Goal: Task Accomplishment & Management: Use online tool/utility

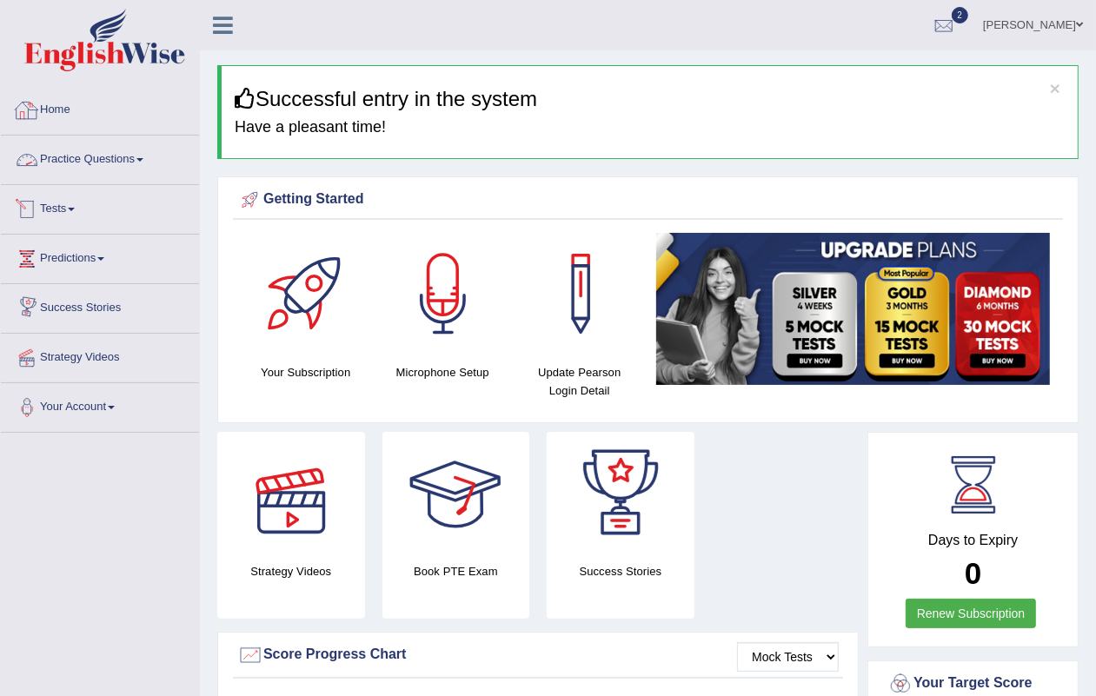
click at [31, 106] on div at bounding box center [27, 110] width 26 height 26
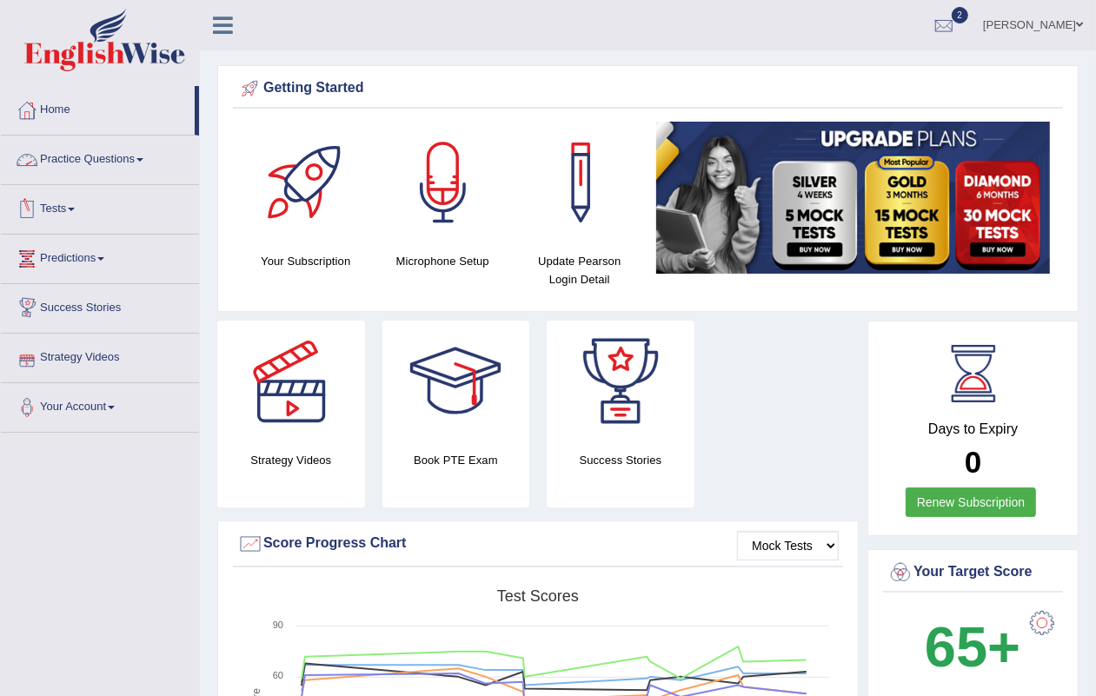
click at [65, 205] on link "Tests" at bounding box center [100, 206] width 198 height 43
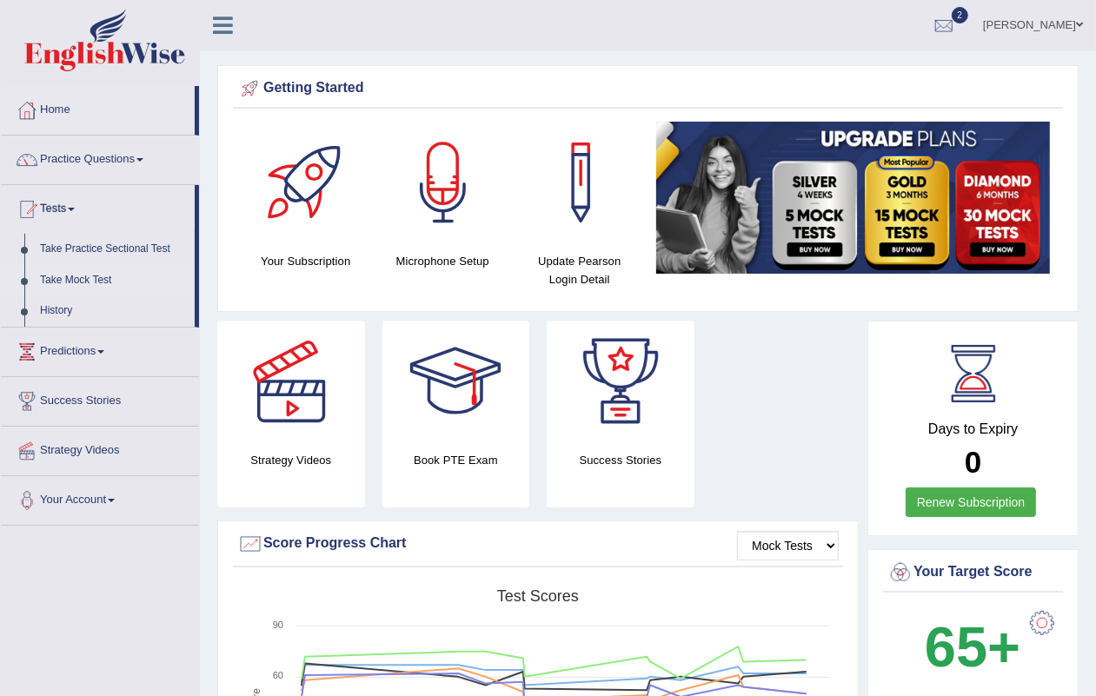
click at [84, 271] on link "Take Mock Test" at bounding box center [113, 280] width 163 height 31
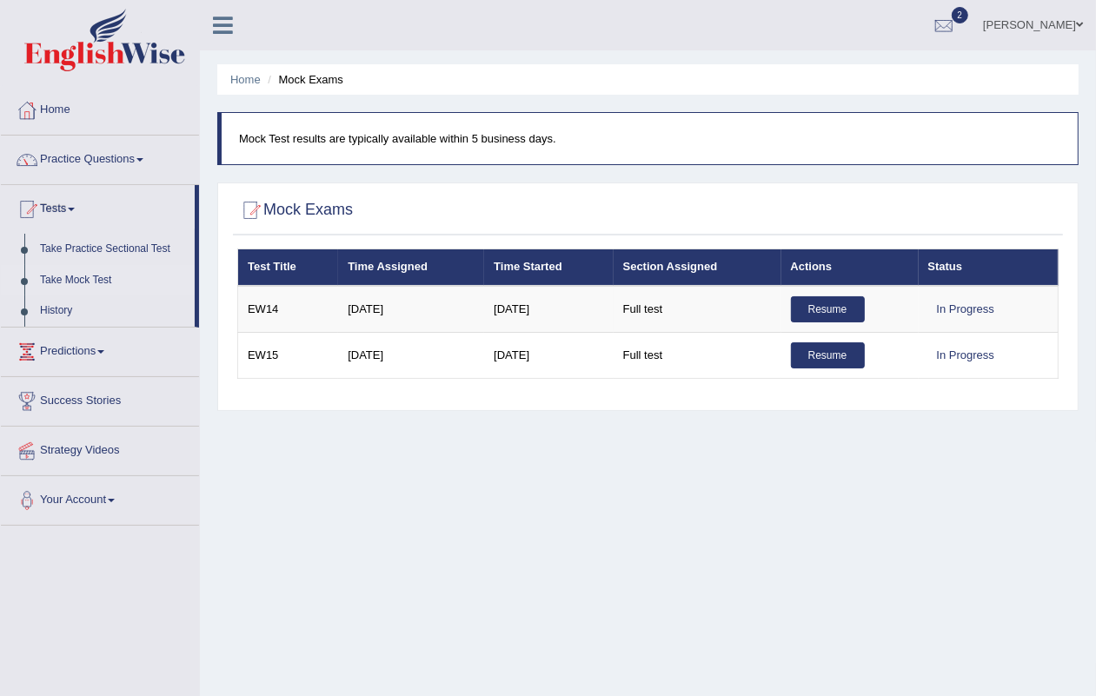
click at [1020, 597] on div "Home Mock Exams Mock Test results are typically available within 5 business day…" at bounding box center [648, 434] width 896 height 869
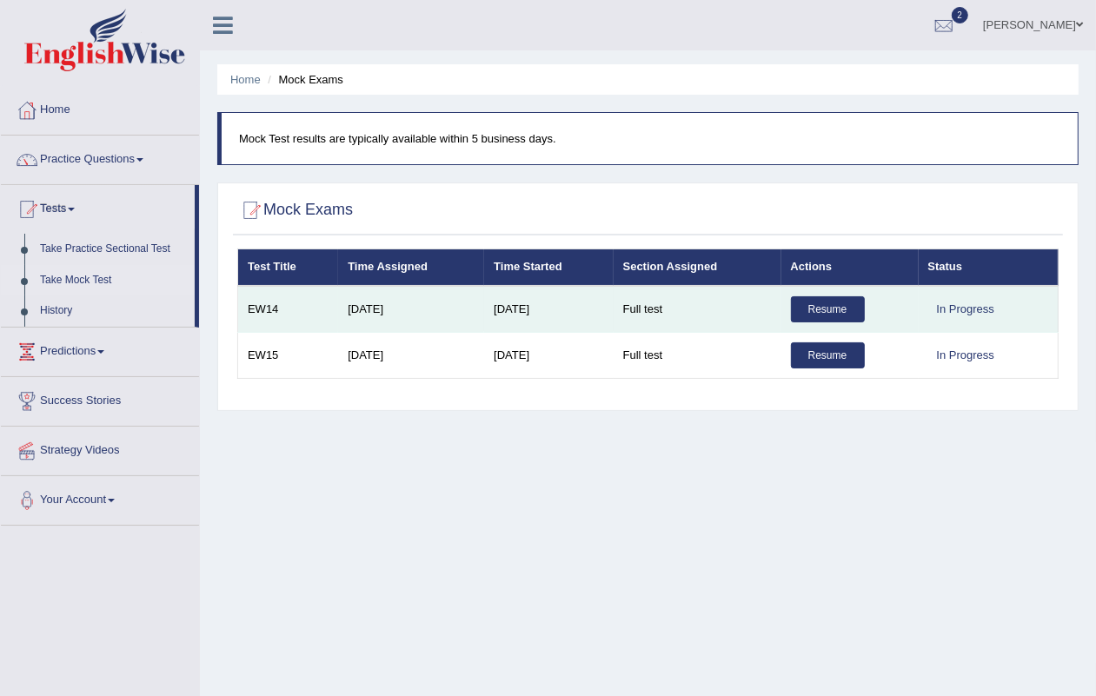
click at [833, 309] on link "Resume" at bounding box center [828, 309] width 74 height 26
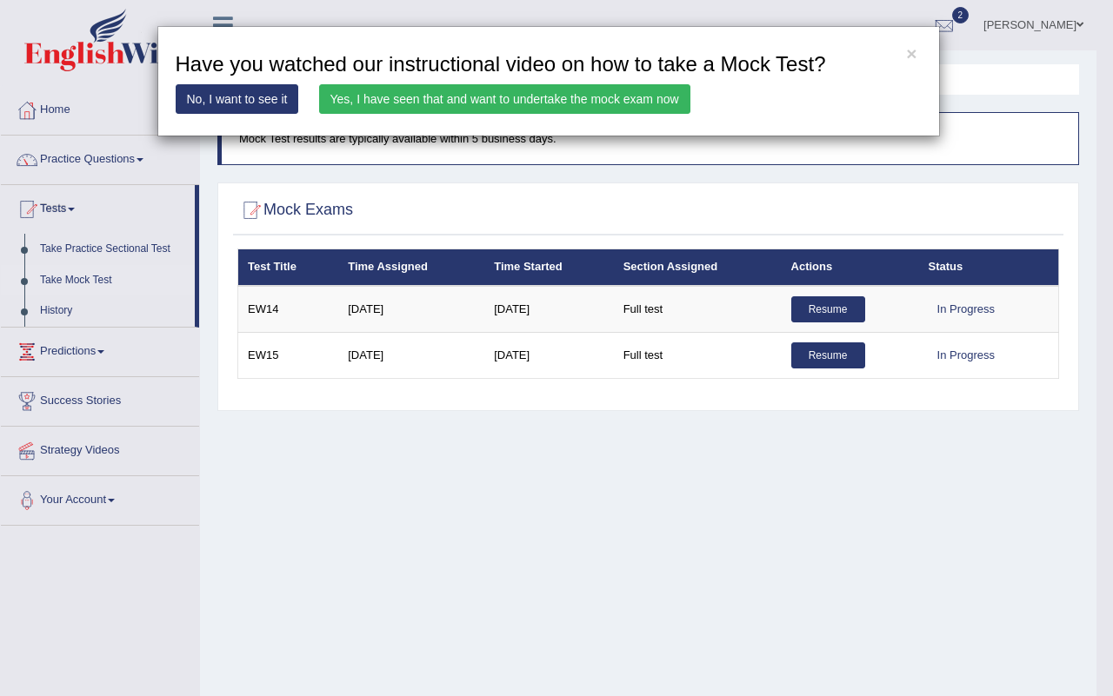
drag, startPoint x: 448, startPoint y: 524, endPoint x: 501, endPoint y: 313, distance: 217.5
click at [446, 511] on div "× Have you watched our instructional video on how to take a Mock Test? No, I wa…" at bounding box center [556, 348] width 1113 height 696
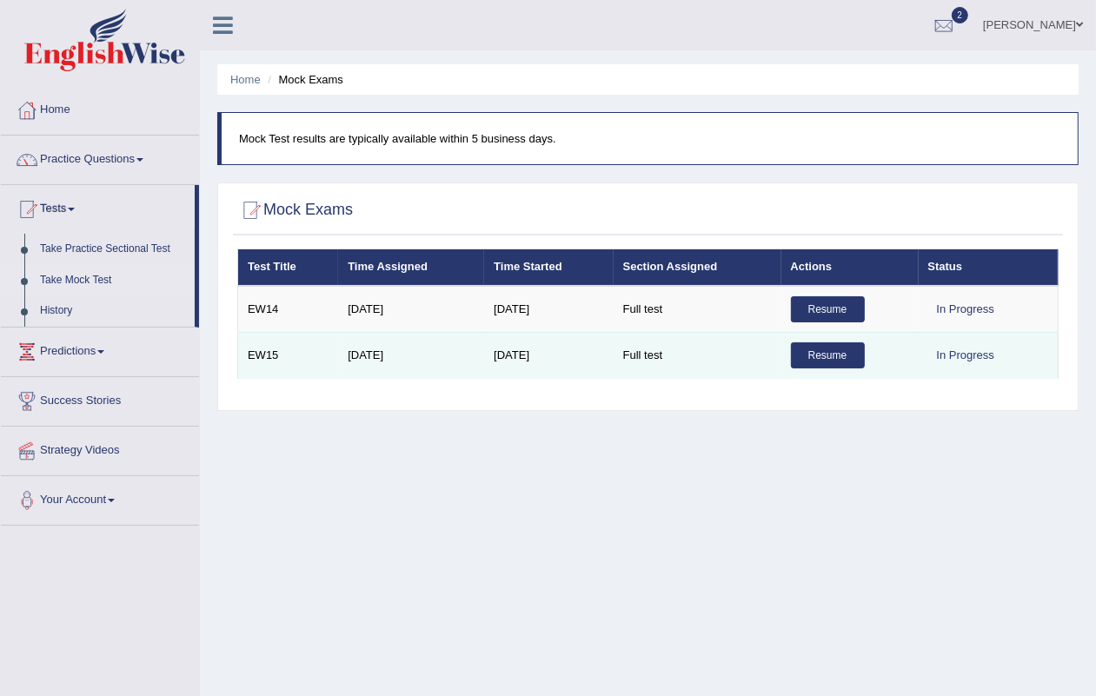
click at [840, 349] on link "Resume" at bounding box center [828, 355] width 74 height 26
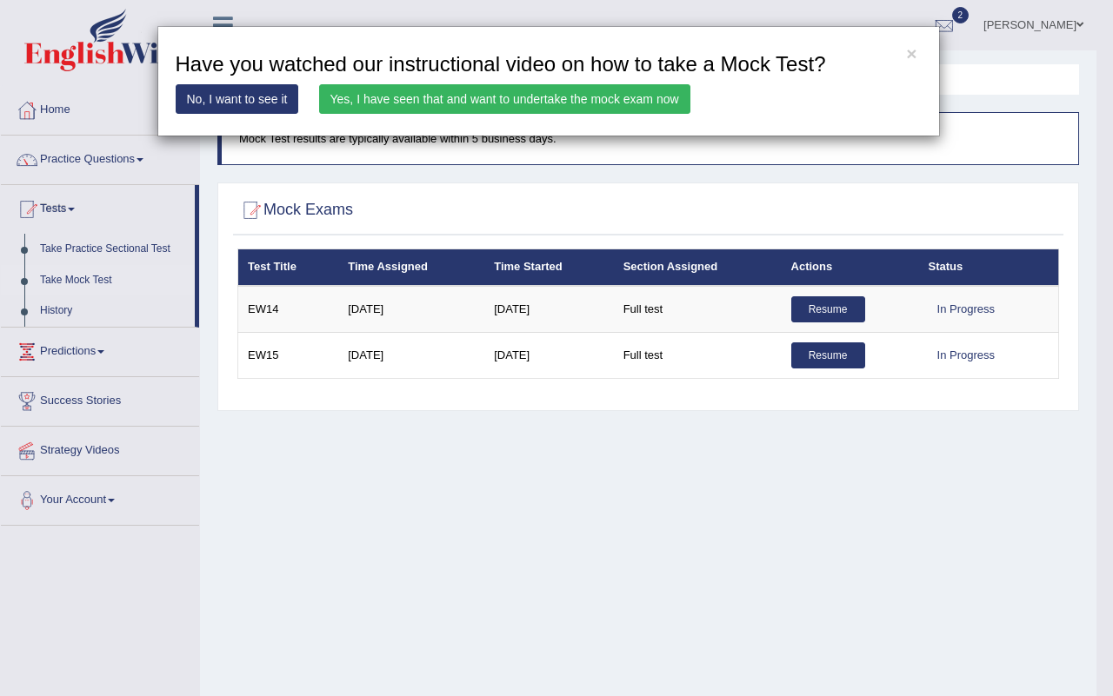
click at [413, 105] on link "Yes, I have seen that and want to undertake the mock exam now" at bounding box center [504, 99] width 371 height 30
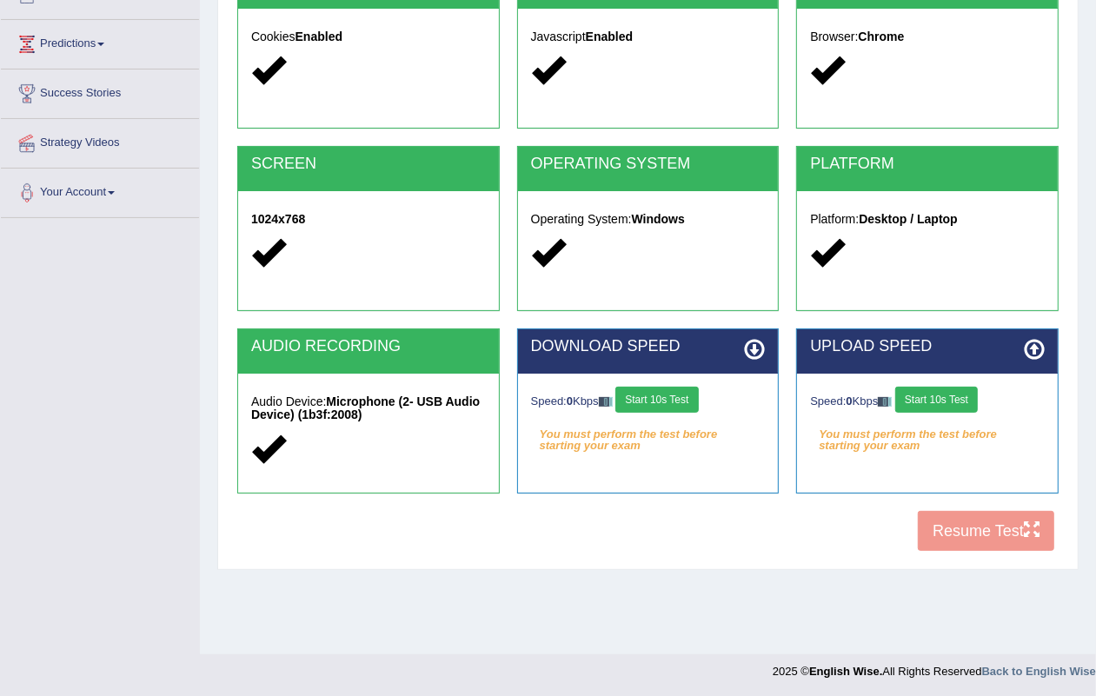
scroll to position [216, 0]
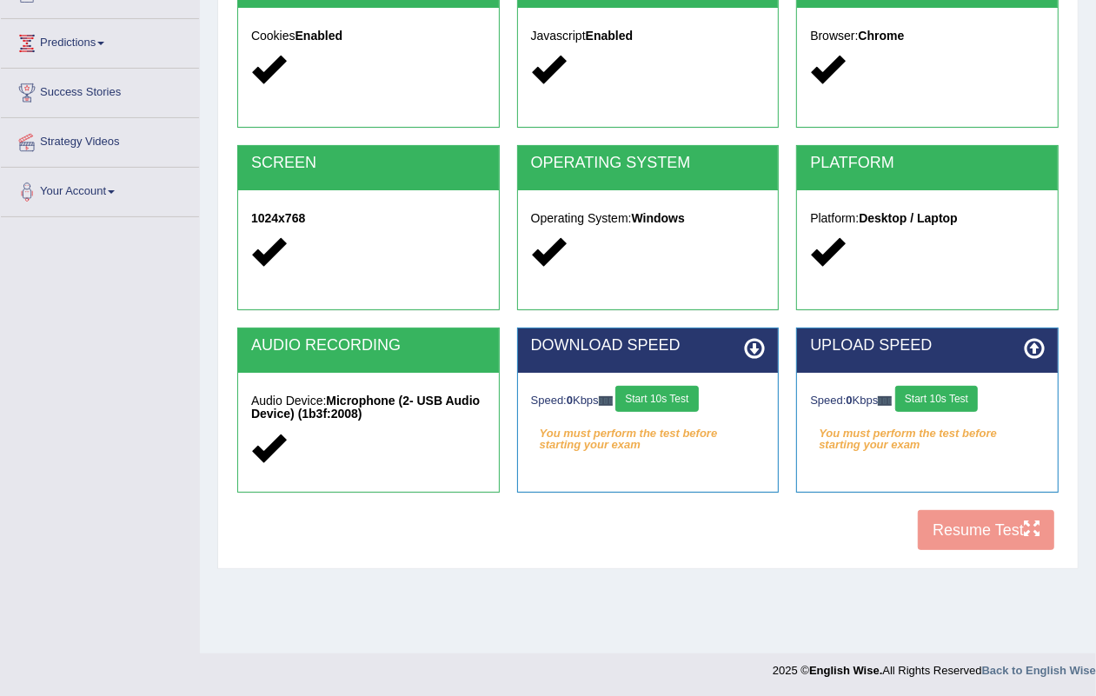
click at [675, 393] on button "Start 10s Test" at bounding box center [656, 399] width 83 height 26
click at [676, 393] on button "Start 10s Test" at bounding box center [656, 399] width 83 height 26
click at [947, 393] on button "Start 10s Test" at bounding box center [936, 399] width 83 height 26
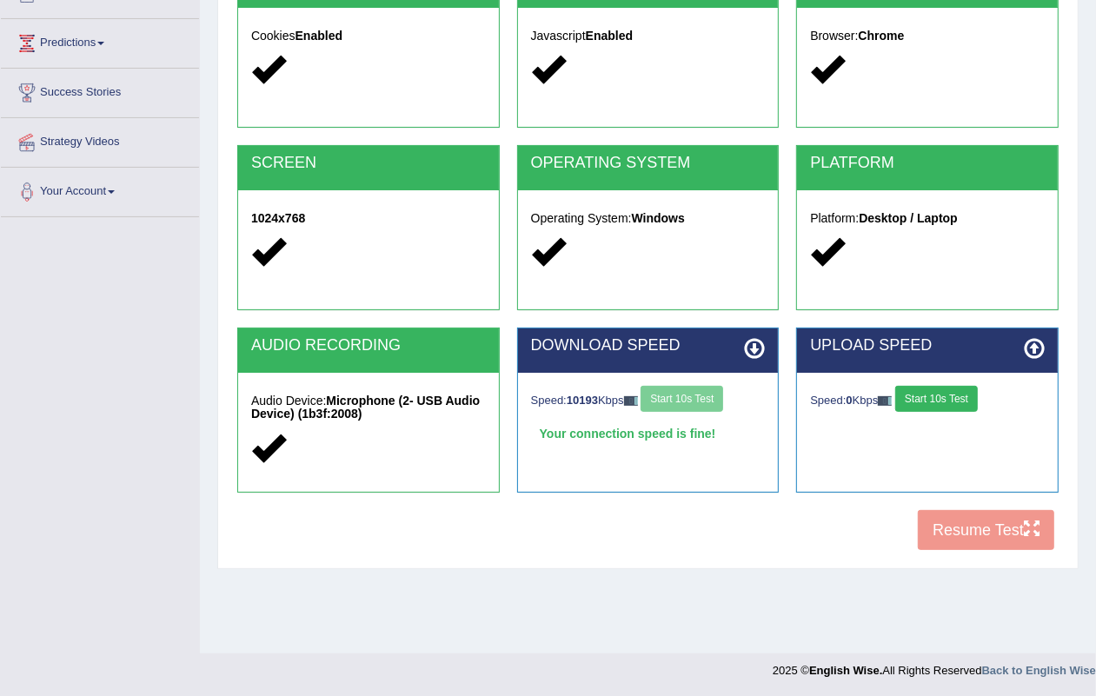
click at [947, 393] on button "Start 10s Test" at bounding box center [936, 399] width 83 height 26
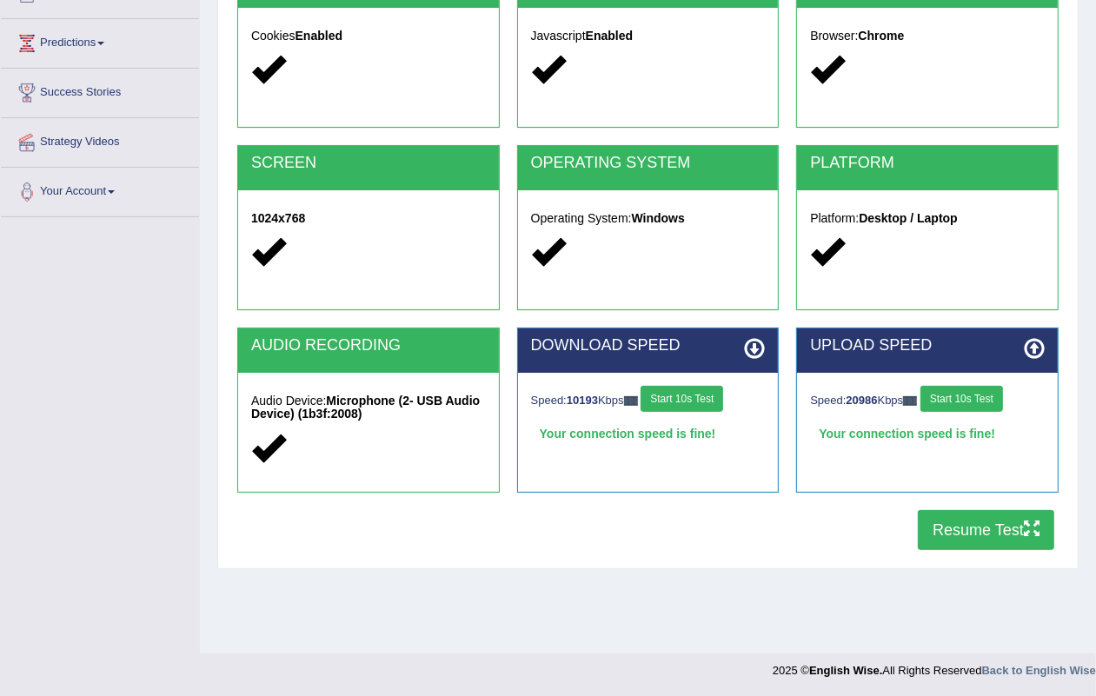
click at [948, 515] on button "Resume Test" at bounding box center [986, 530] width 136 height 40
click at [0, 0] on link "Take Mock Test" at bounding box center [0, 0] width 0 height 0
